Goal: Information Seeking & Learning: Learn about a topic

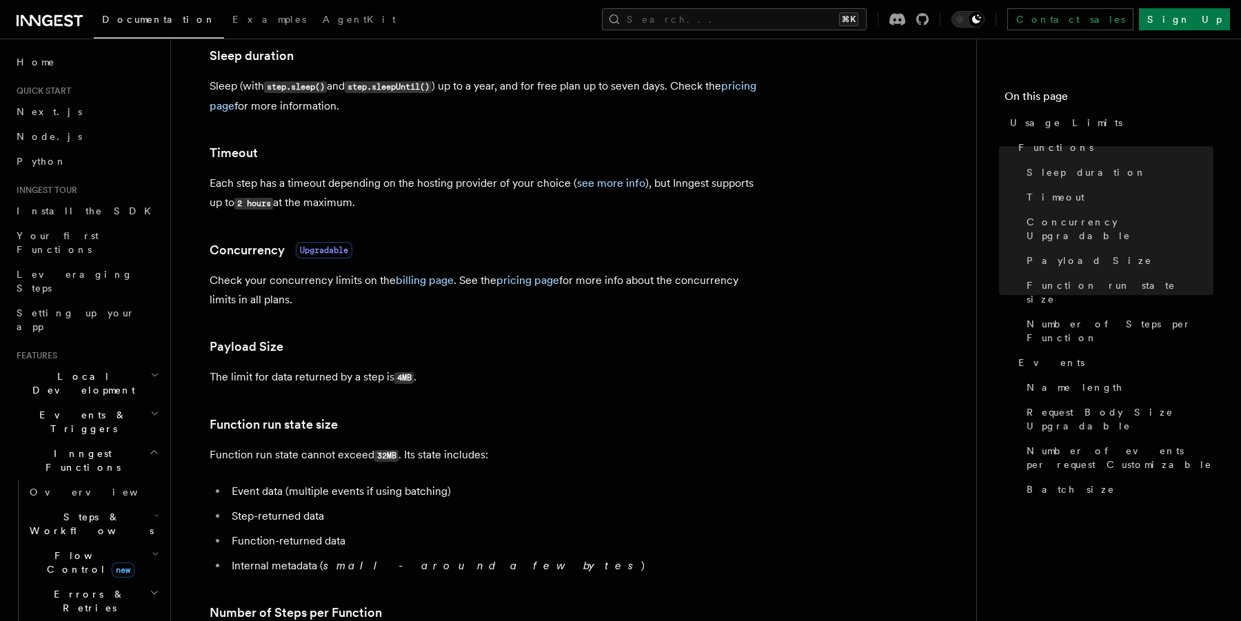
scroll to position [321, 0]
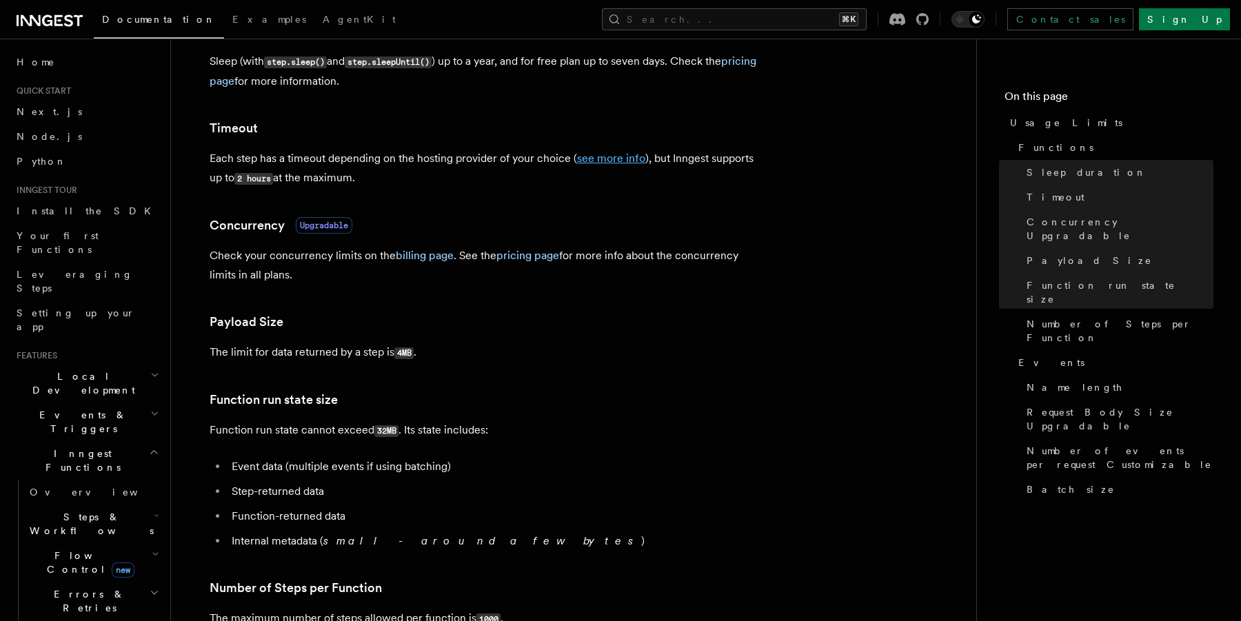
click at [606, 165] on link "see more info" at bounding box center [611, 158] width 68 height 13
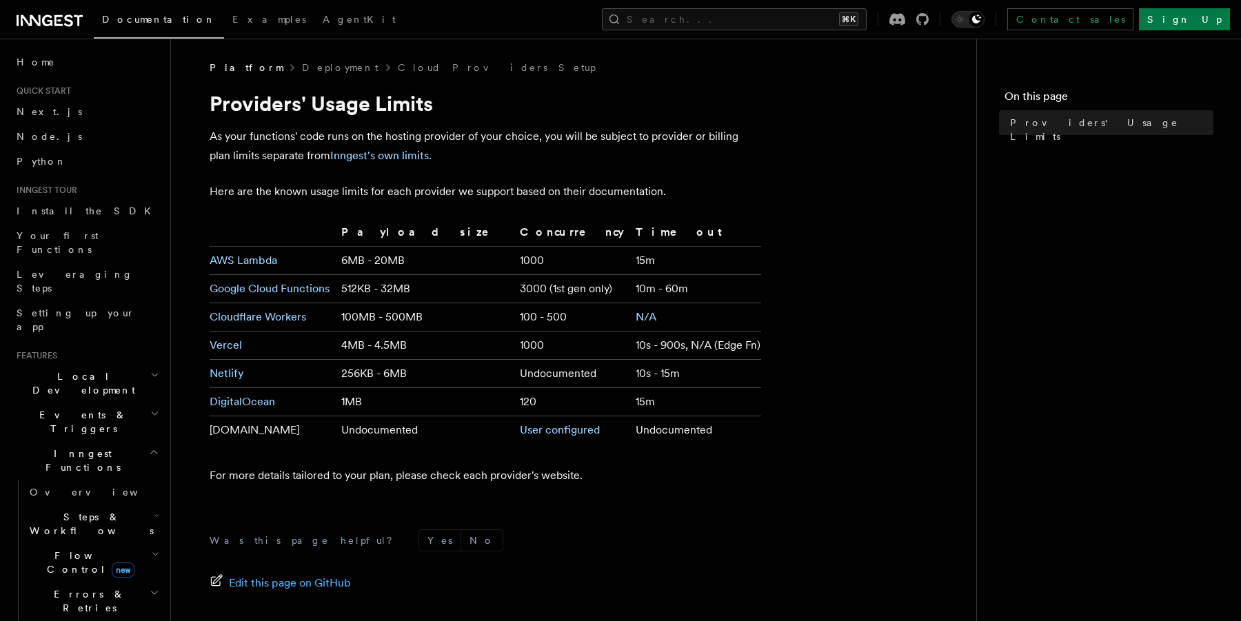
click at [514, 346] on td "1000" at bounding box center [572, 346] width 116 height 28
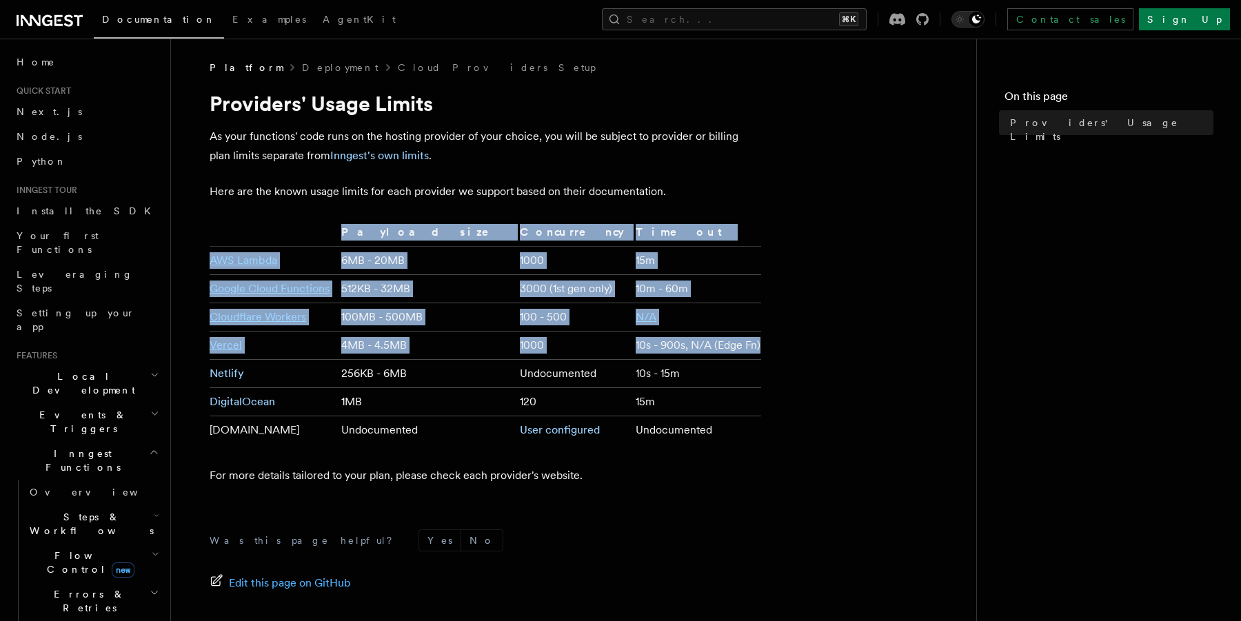
drag, startPoint x: 199, startPoint y: 344, endPoint x: 658, endPoint y: 357, distance: 459.5
click at [658, 357] on article "Platform Deployment Cloud Providers Setup Providers' Usage Limits As your funct…" at bounding box center [573, 410] width 761 height 699
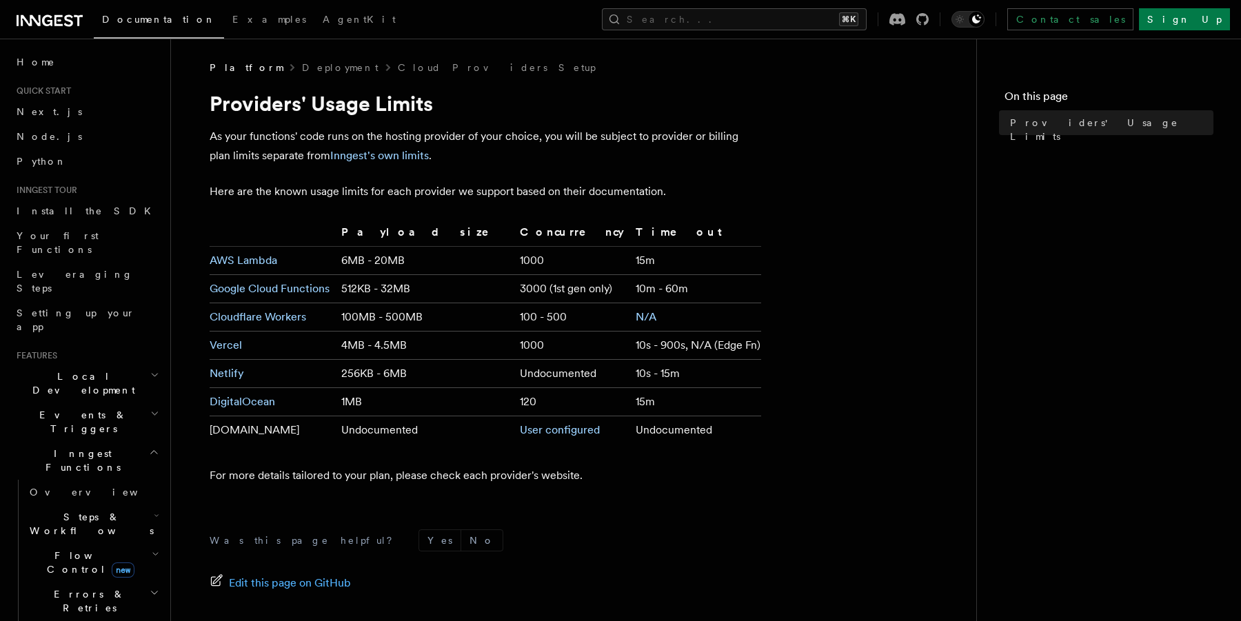
click at [793, 339] on article "Platform Deployment Cloud Providers Setup Providers' Usage Limits As your funct…" at bounding box center [573, 410] width 761 height 699
drag, startPoint x: 736, startPoint y: 343, endPoint x: 279, endPoint y: 344, distance: 456.6
click at [279, 344] on tr "Vercel 4MB - 4.5MB 1000 10s - 900s, N/A (Edge Fn)" at bounding box center [486, 346] width 552 height 28
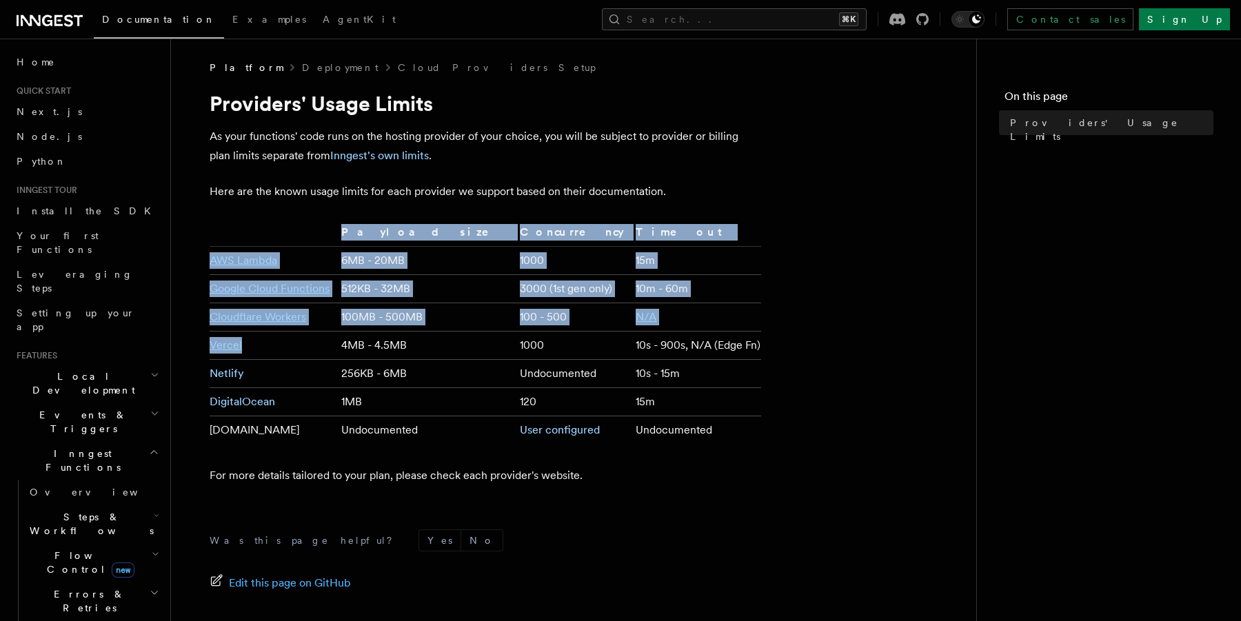
drag, startPoint x: 192, startPoint y: 350, endPoint x: 264, endPoint y: 351, distance: 72.4
click at [265, 353] on div "Platform Deployment Cloud Providers Setup Providers' Usage Limits As your funct…" at bounding box center [596, 379] width 850 height 759
click at [264, 351] on td "Vercel" at bounding box center [273, 346] width 126 height 28
drag, startPoint x: 206, startPoint y: 355, endPoint x: 272, endPoint y: 357, distance: 66.9
click at [272, 357] on article "Platform Deployment Cloud Providers Setup Providers' Usage Limits As your funct…" at bounding box center [573, 410] width 761 height 699
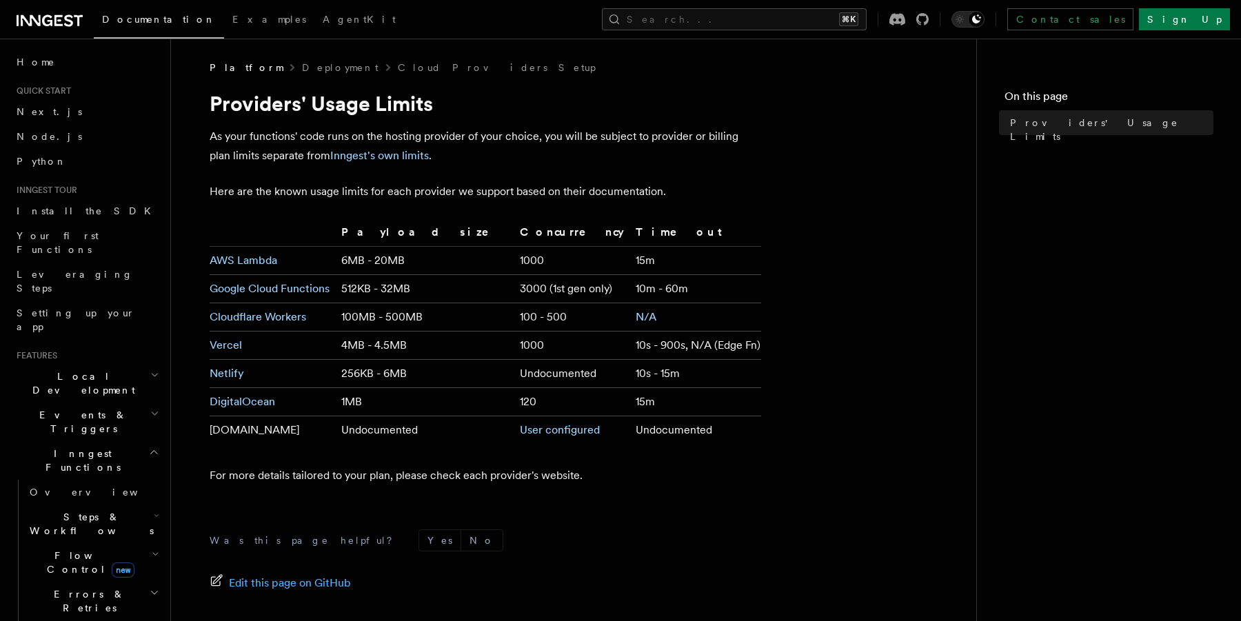
click at [314, 354] on td "Vercel" at bounding box center [273, 346] width 126 height 28
drag, startPoint x: 748, startPoint y: 347, endPoint x: 211, endPoint y: 349, distance: 537.2
click at [211, 349] on tr "Vercel 4MB - 4.5MB 1000 10s - 900s, N/A (Edge Fn)" at bounding box center [486, 346] width 552 height 28
copy tr "Vercel 4MB - 4.5MB 1000 10s - 900s, N/A (Edge Fn)"
click at [59, 27] on icon at bounding box center [50, 20] width 66 height 17
